Goal: Navigation & Orientation: Go to known website

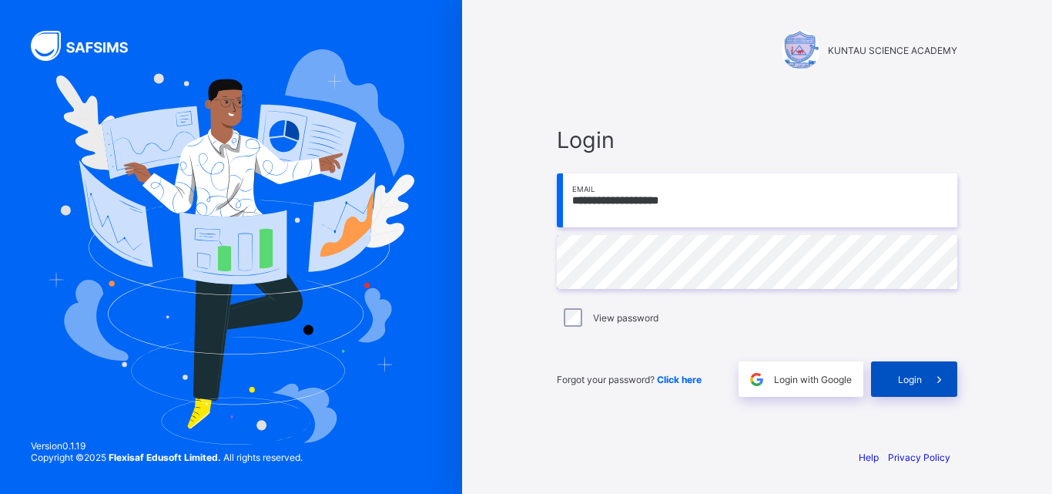
click at [916, 363] on div "Login" at bounding box center [914, 378] width 86 height 35
